Goal: Navigation & Orientation: Find specific page/section

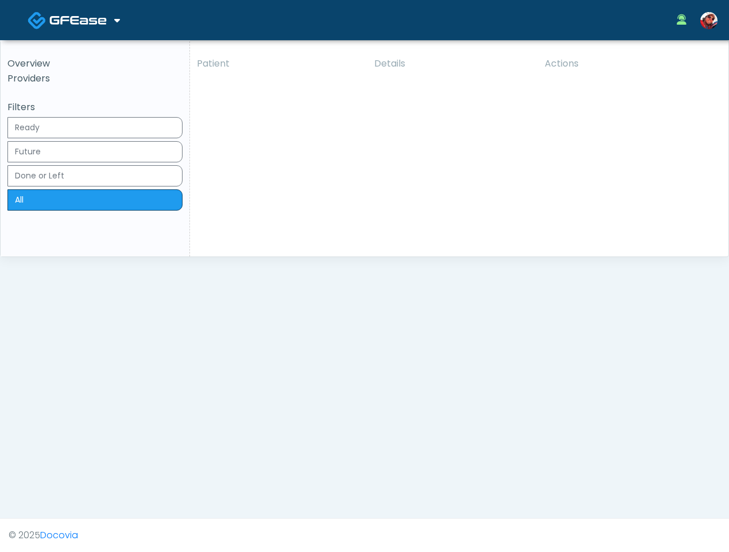
click at [96, 15] on img at bounding box center [77, 19] width 57 height 11
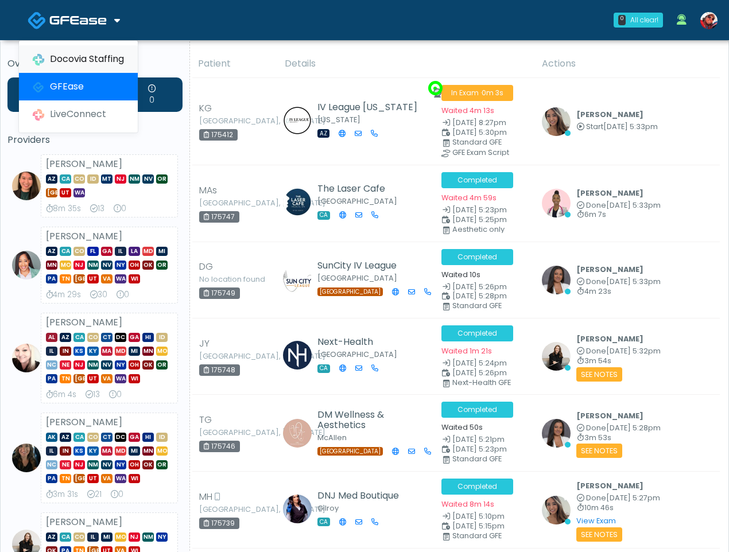
click at [95, 63] on link "Docovia Staffing" at bounding box center [78, 59] width 119 height 28
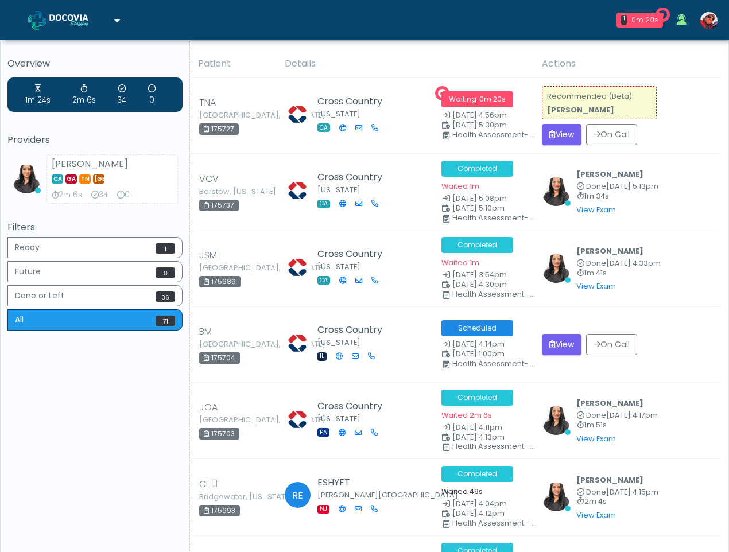
click at [96, 22] on img at bounding box center [77, 19] width 57 height 11
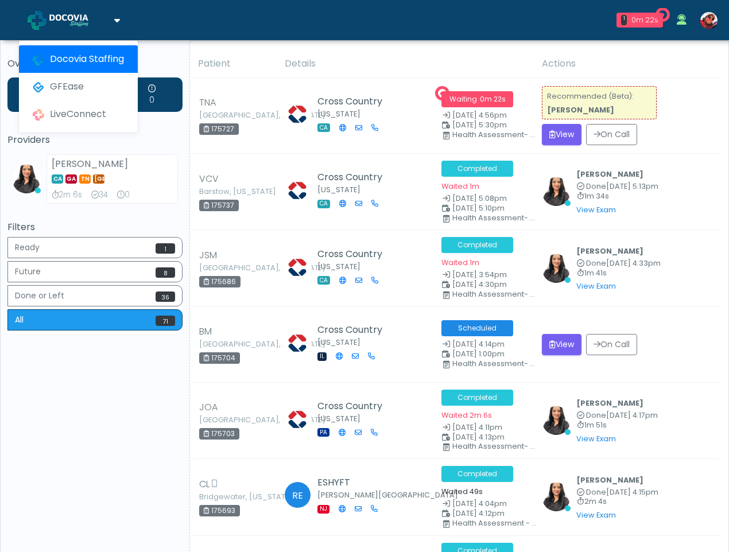
click at [284, 28] on div "1 0m 22s Cross Country Waiting - 0m 22s CA View Viral Patel CA GA TN TX 2m 6s 3…" at bounding box center [433, 20] width 582 height 38
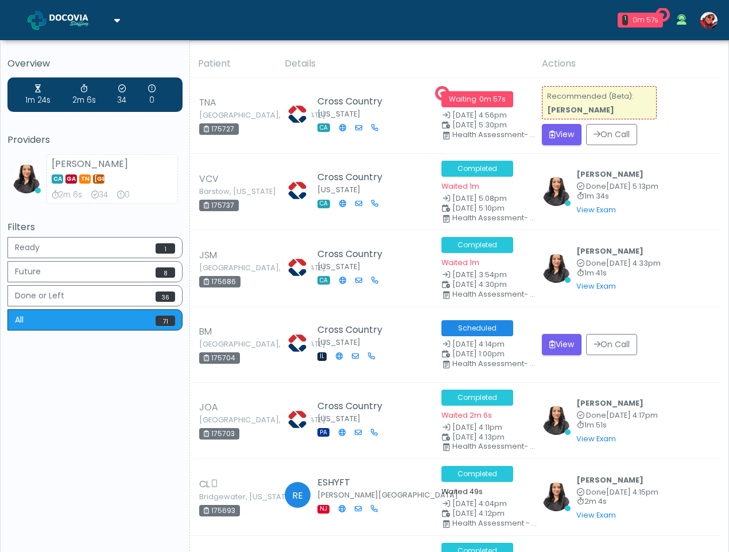
click at [106, 21] on img at bounding box center [77, 19] width 57 height 11
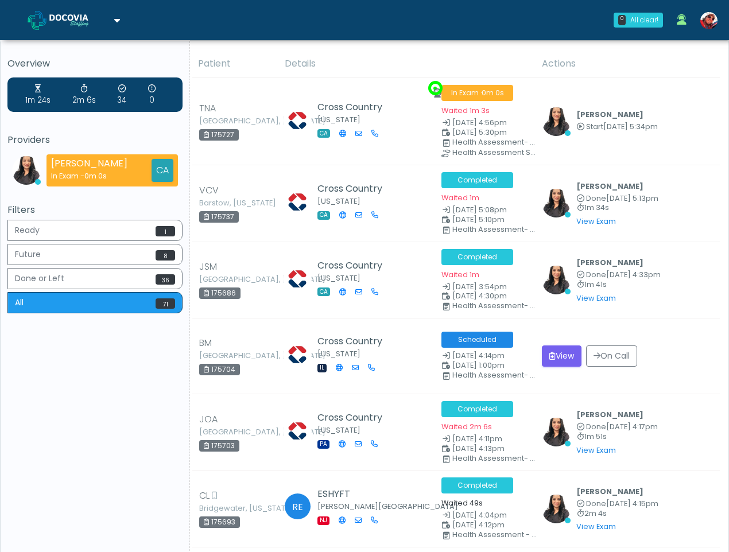
click at [115, 20] on icon at bounding box center [117, 19] width 6 height 9
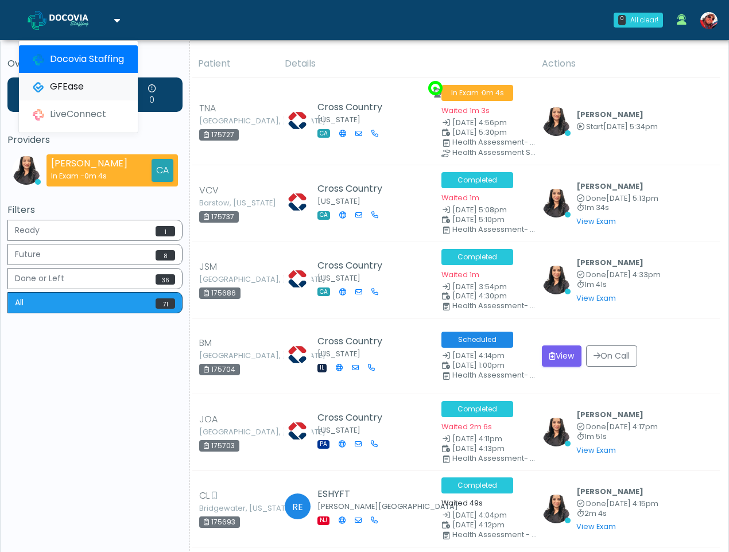
click at [67, 86] on link "GFEase" at bounding box center [78, 87] width 119 height 28
